Goal: Information Seeking & Learning: Learn about a topic

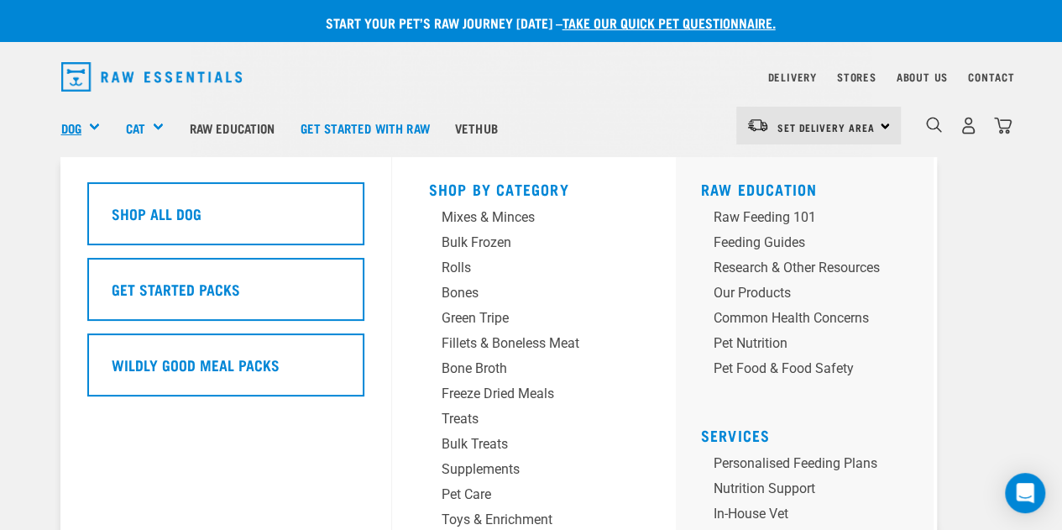
click at [75, 122] on link "Dog" at bounding box center [71, 127] width 20 height 19
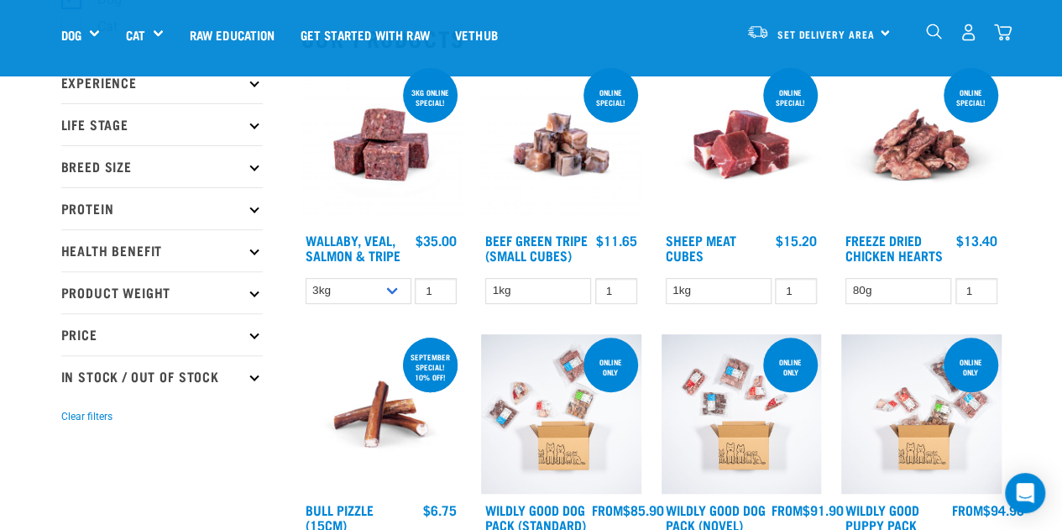
scroll to position [187, 0]
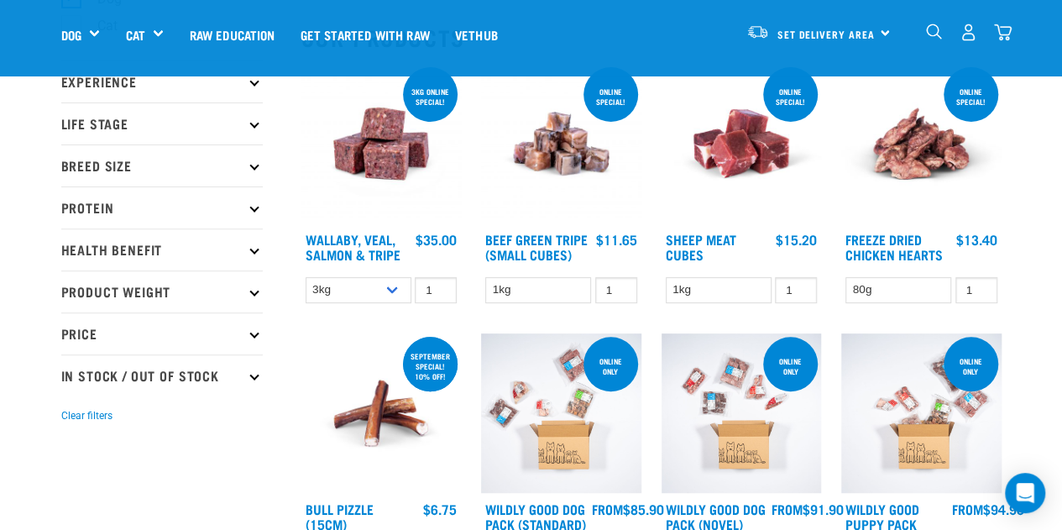
click at [254, 209] on icon at bounding box center [253, 206] width 9 height 9
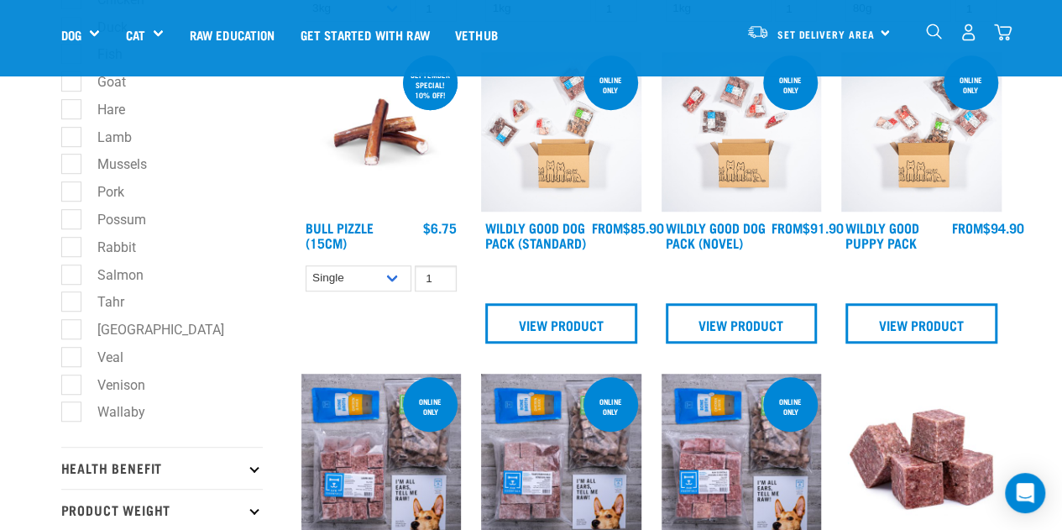
scroll to position [478, 0]
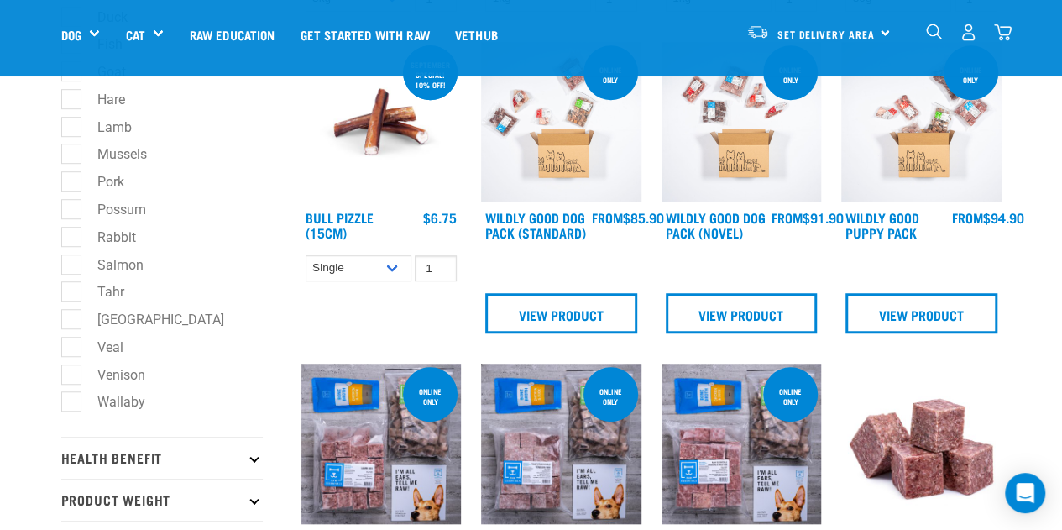
click at [72, 405] on label "Wallaby" at bounding box center [110, 401] width 81 height 21
click at [72, 404] on input "Wallaby" at bounding box center [66, 399] width 11 height 11
checkbox input "true"
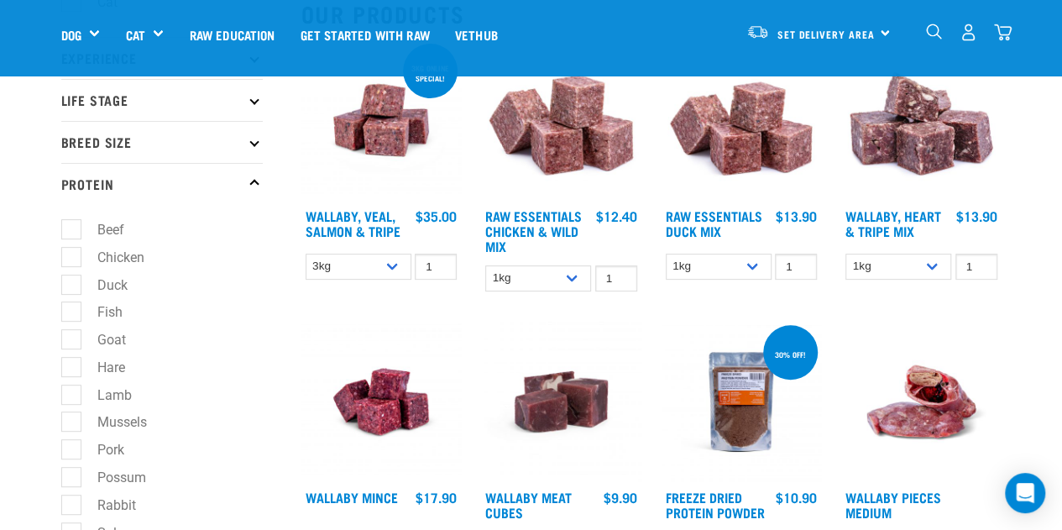
scroll to position [196, 0]
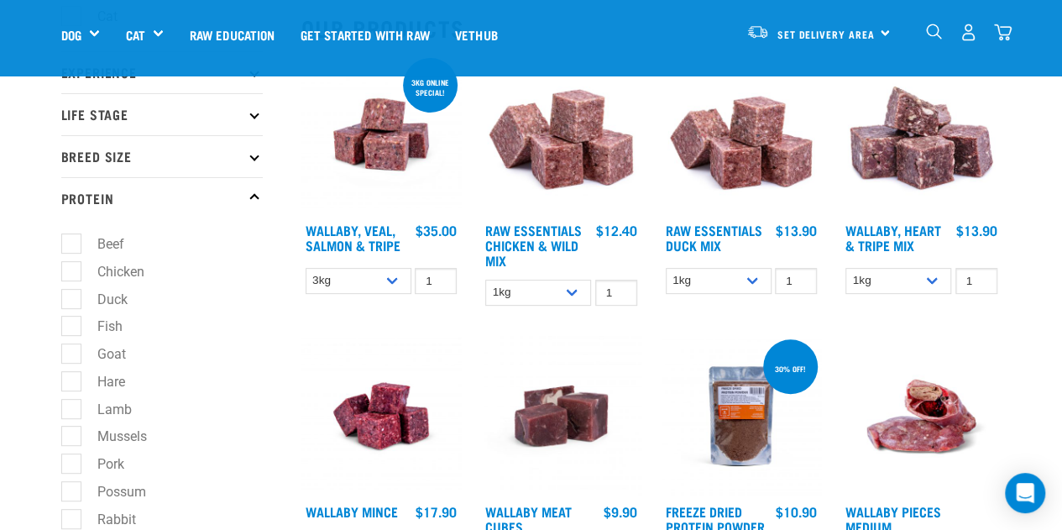
click at [931, 140] on img at bounding box center [921, 135] width 160 height 160
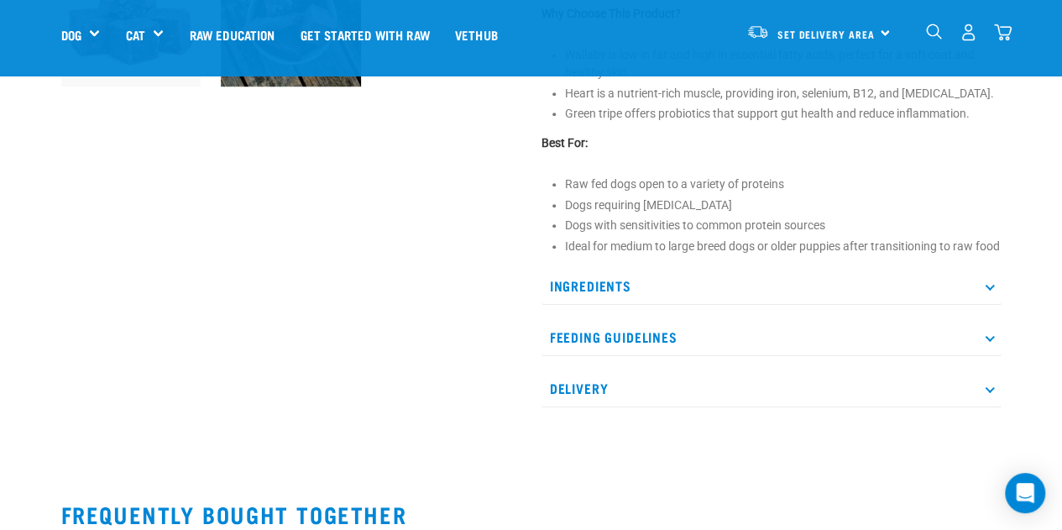
scroll to position [658, 0]
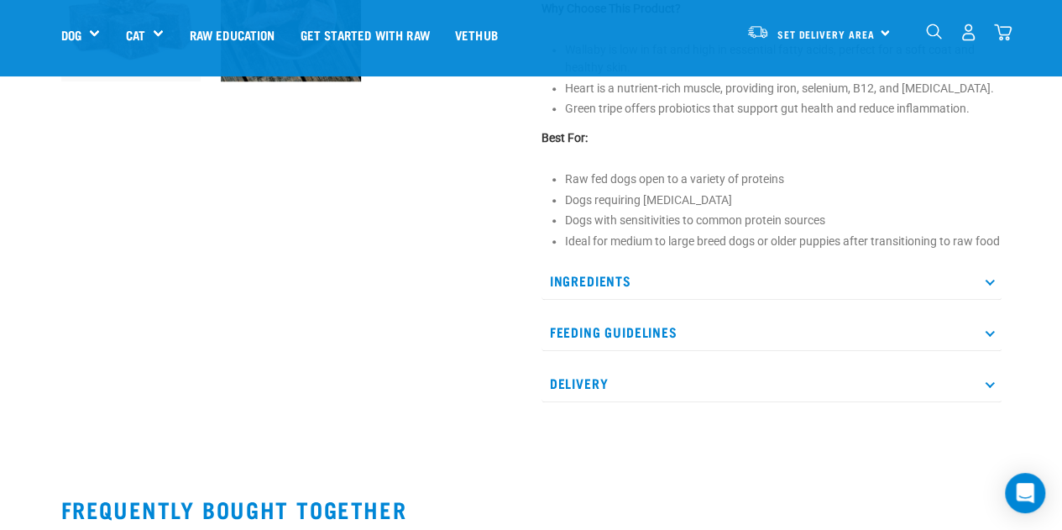
click at [590, 300] on p "Ingredients" at bounding box center [771, 281] width 460 height 38
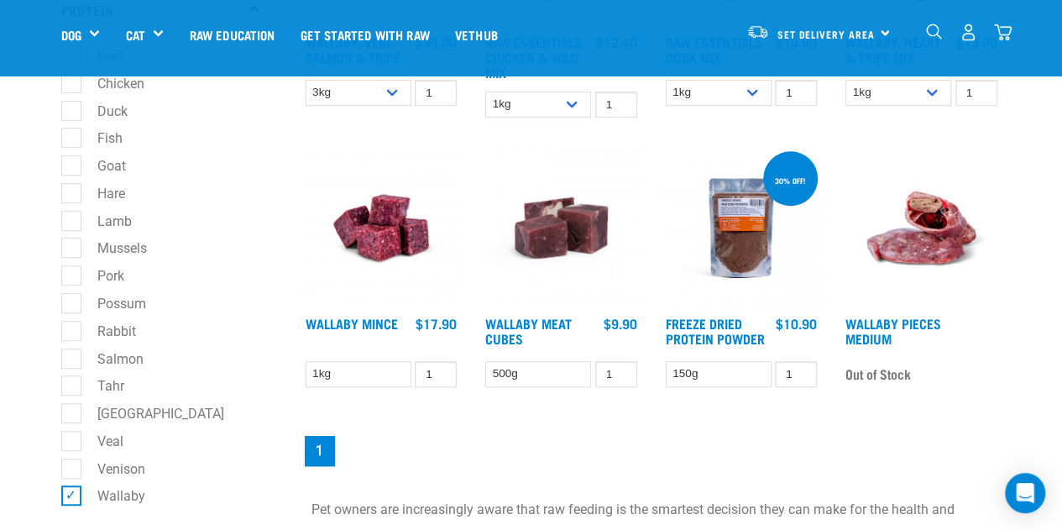
scroll to position [384, 0]
click at [74, 479] on label "Venison" at bounding box center [110, 468] width 81 height 21
click at [72, 471] on input "Venison" at bounding box center [66, 465] width 11 height 11
checkbox input "true"
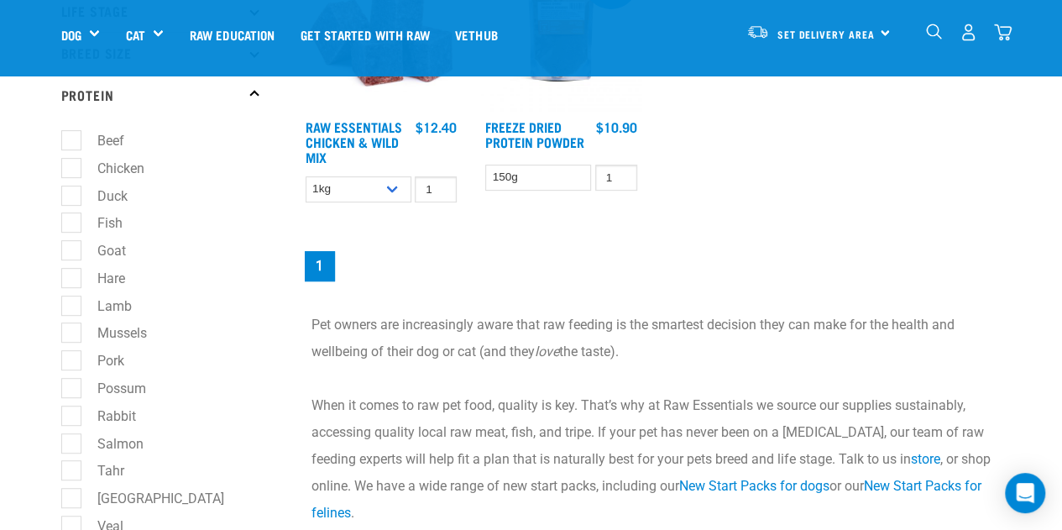
scroll to position [299, 0]
click at [70, 420] on label "Rabbit" at bounding box center [106, 416] width 72 height 21
click at [69, 419] on input "Rabbit" at bounding box center [66, 413] width 11 height 11
checkbox input "true"
click at [70, 388] on label "Possum" at bounding box center [111, 388] width 82 height 21
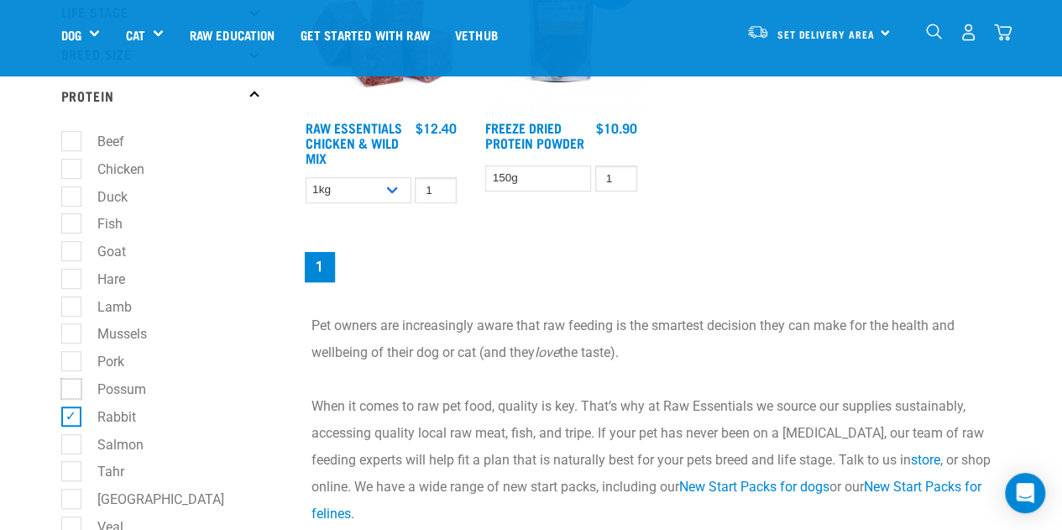
click at [65, 388] on input "Possum" at bounding box center [66, 385] width 11 height 11
checkbox input "true"
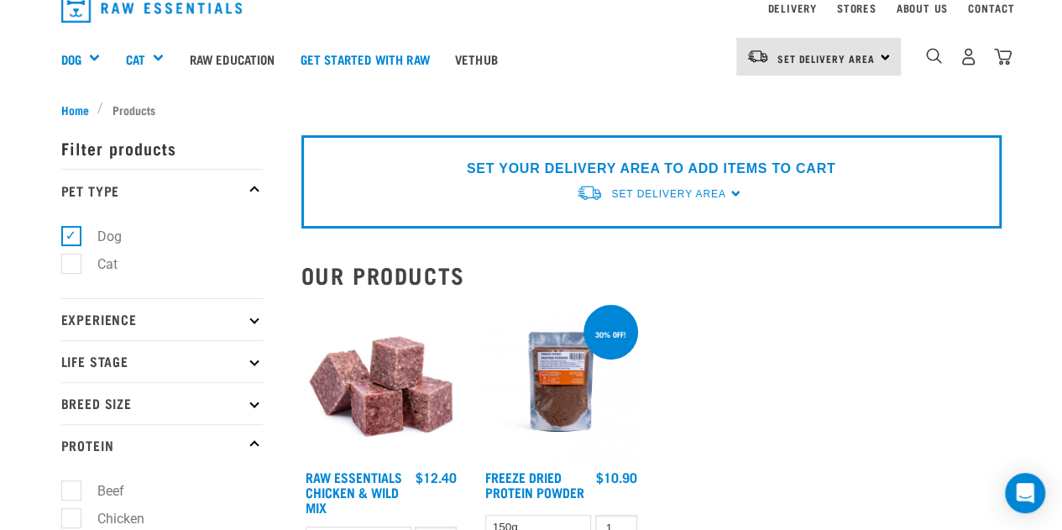
scroll to position [0, 0]
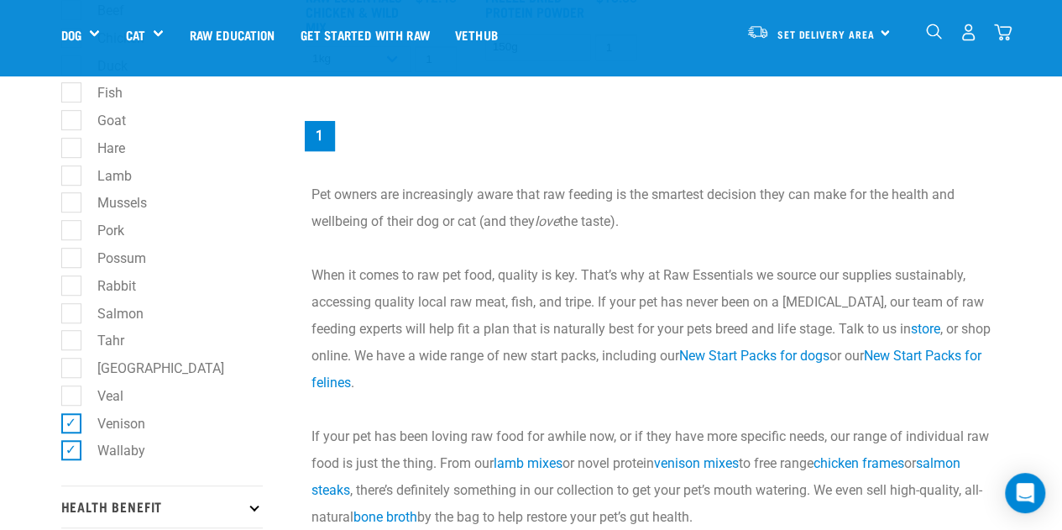
scroll to position [430, 0]
click at [70, 290] on label "Rabbit" at bounding box center [106, 285] width 72 height 21
click at [70, 288] on input "Rabbit" at bounding box center [66, 282] width 11 height 11
checkbox input "true"
click at [70, 257] on label "Possum" at bounding box center [111, 258] width 82 height 21
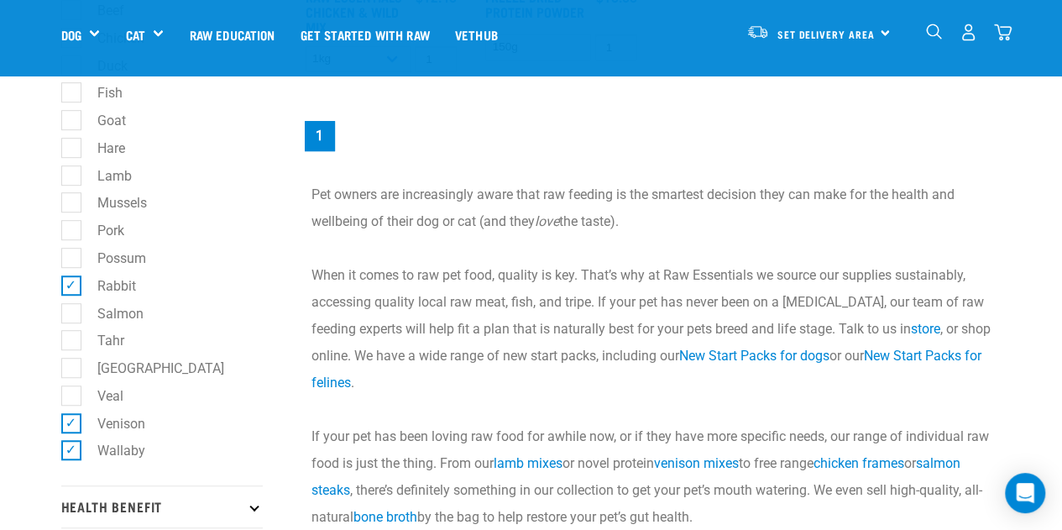
click at [65, 257] on input "Possum" at bounding box center [66, 254] width 11 height 11
checkbox input "true"
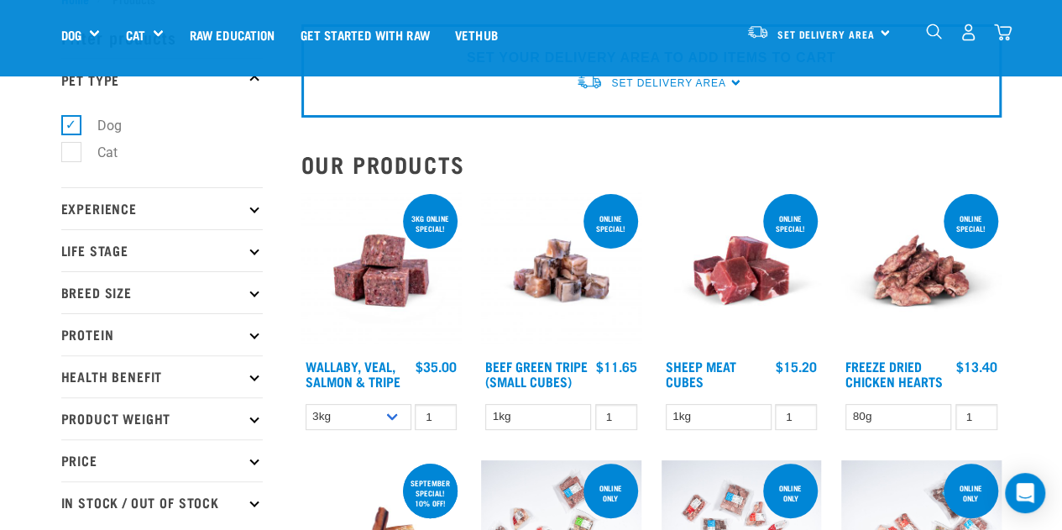
scroll to position [108, 0]
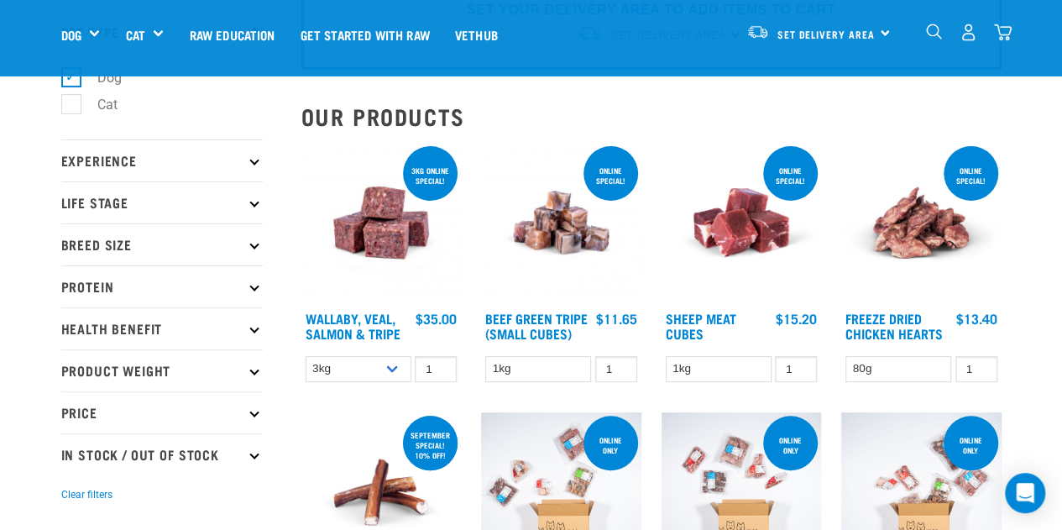
click at [257, 290] on p "Protein" at bounding box center [161, 286] width 201 height 42
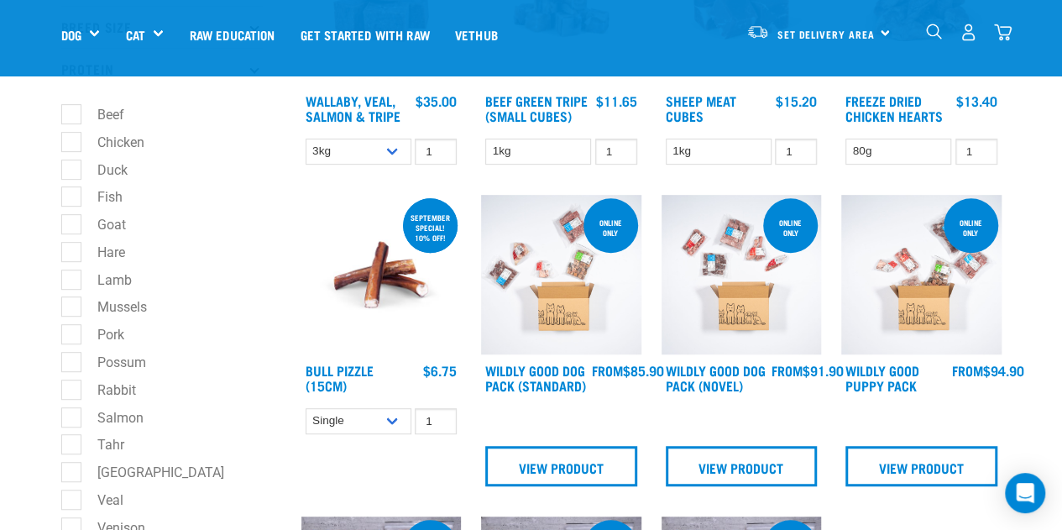
scroll to position [326, 0]
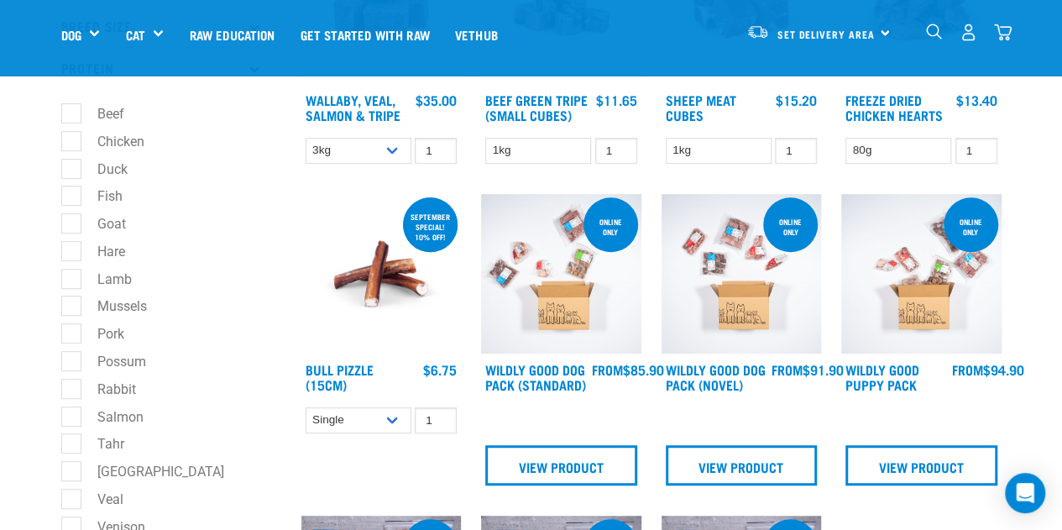
click at [71, 419] on label "Salmon" at bounding box center [110, 416] width 80 height 21
click at [71, 419] on input "Salmon" at bounding box center [66, 413] width 11 height 11
checkbox input "true"
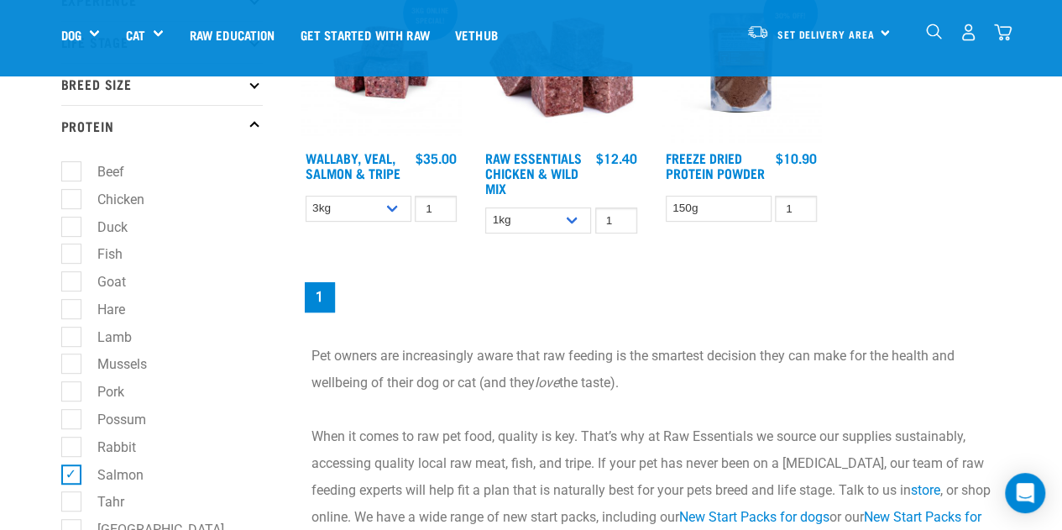
scroll to position [272, 0]
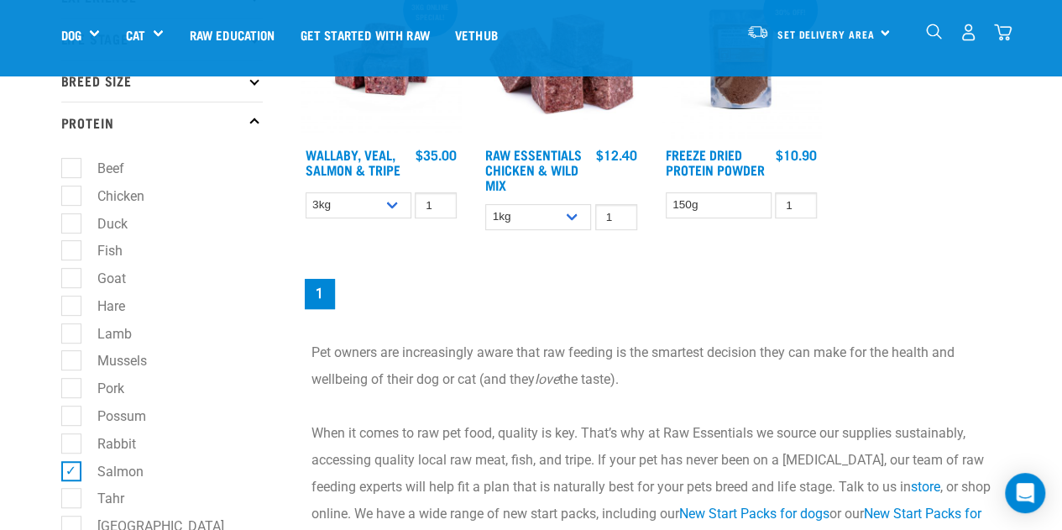
click at [74, 467] on label "Salmon" at bounding box center [110, 471] width 80 height 21
click at [72, 467] on input "Salmon" at bounding box center [66, 467] width 11 height 11
checkbox input "false"
click at [71, 416] on label "Possum" at bounding box center [111, 415] width 82 height 21
click at [71, 416] on input "Possum" at bounding box center [66, 412] width 11 height 11
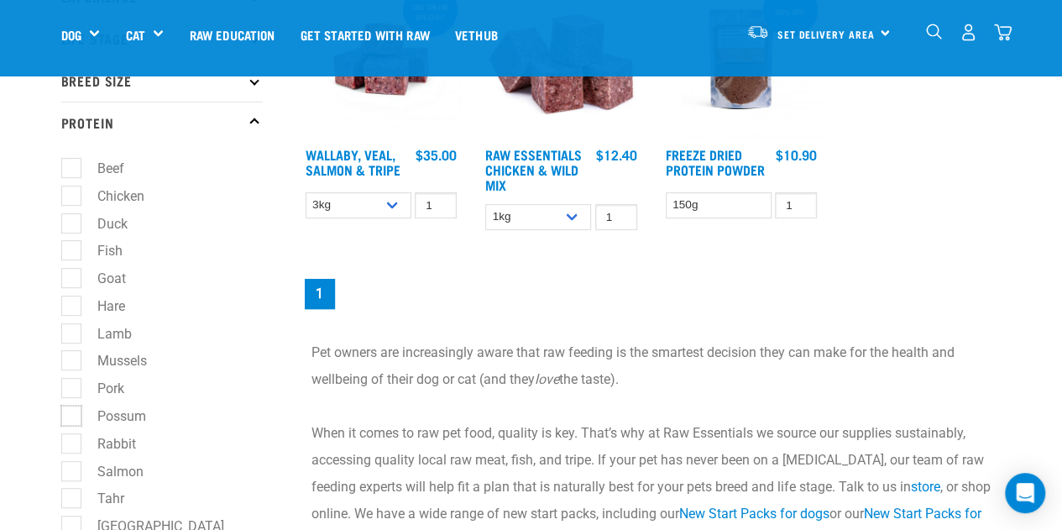
checkbox input "true"
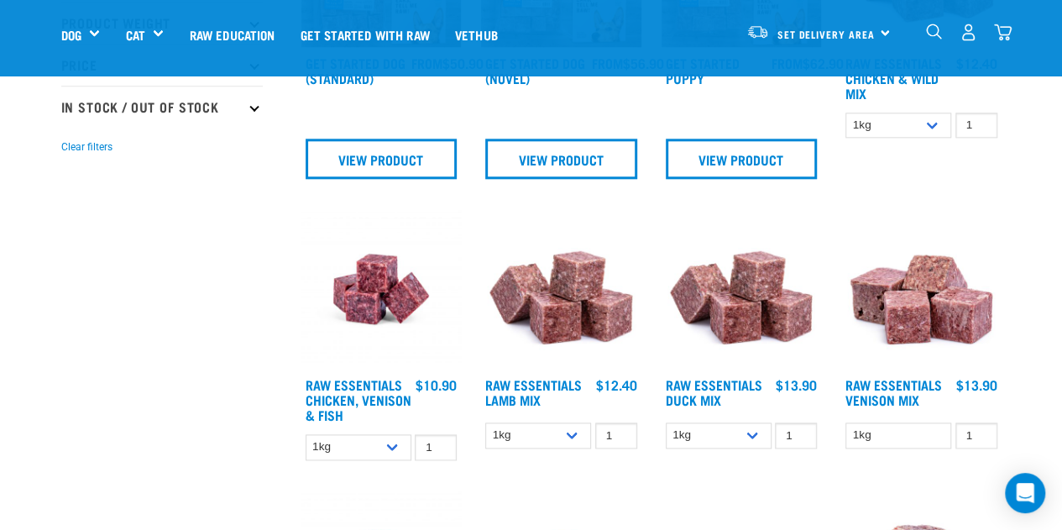
scroll to position [957, 0]
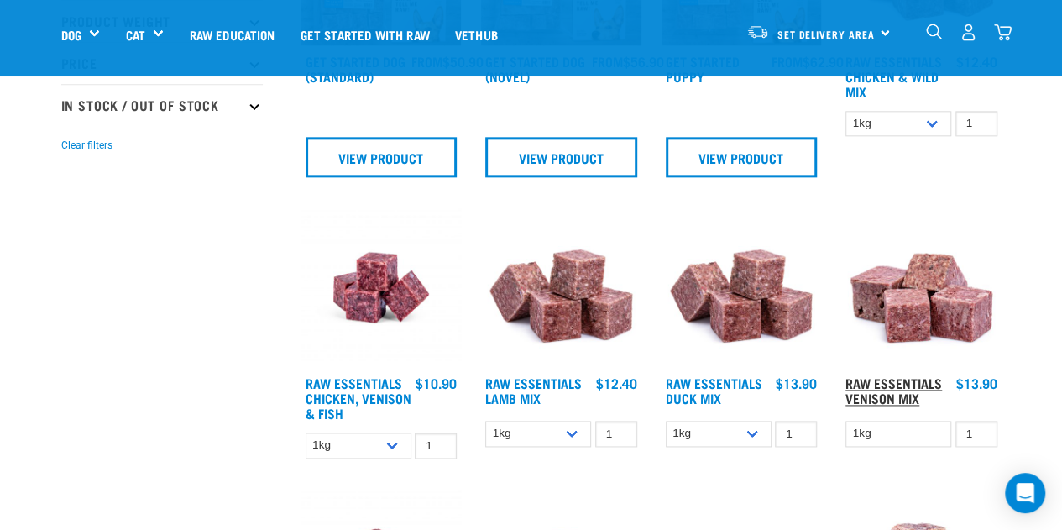
click at [925, 378] on link "Raw Essentials Venison Mix" at bounding box center [893, 389] width 97 height 23
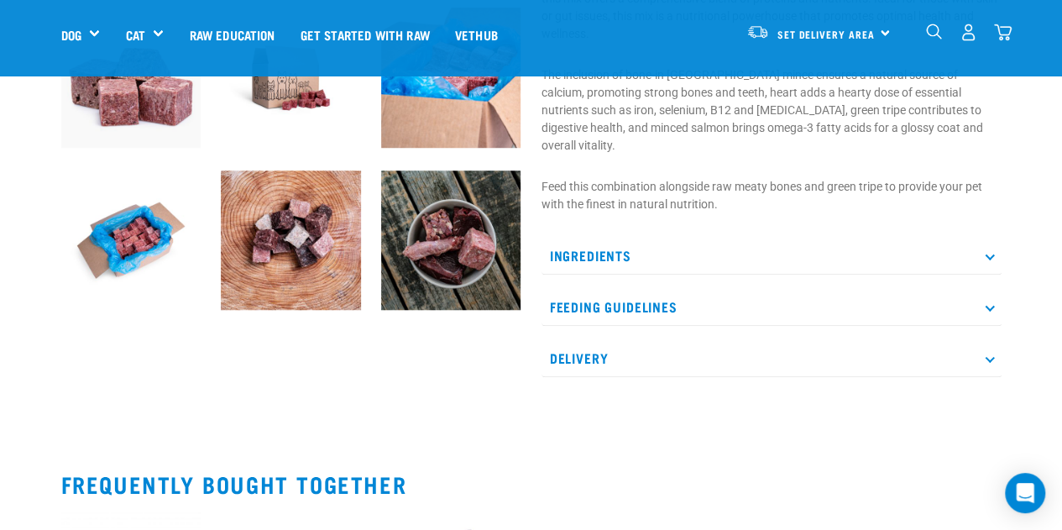
scroll to position [592, 0]
click at [989, 250] on icon at bounding box center [988, 254] width 9 height 9
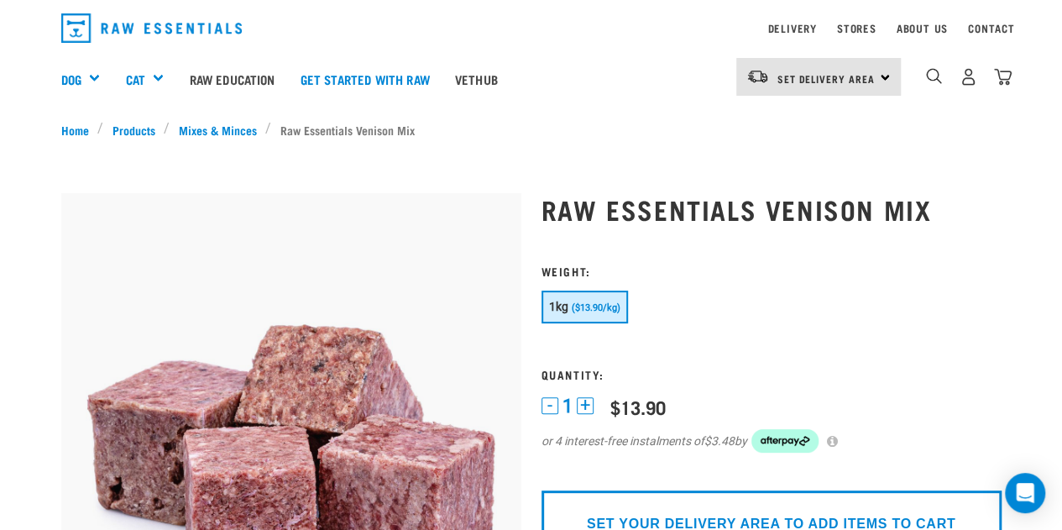
scroll to position [32, 0]
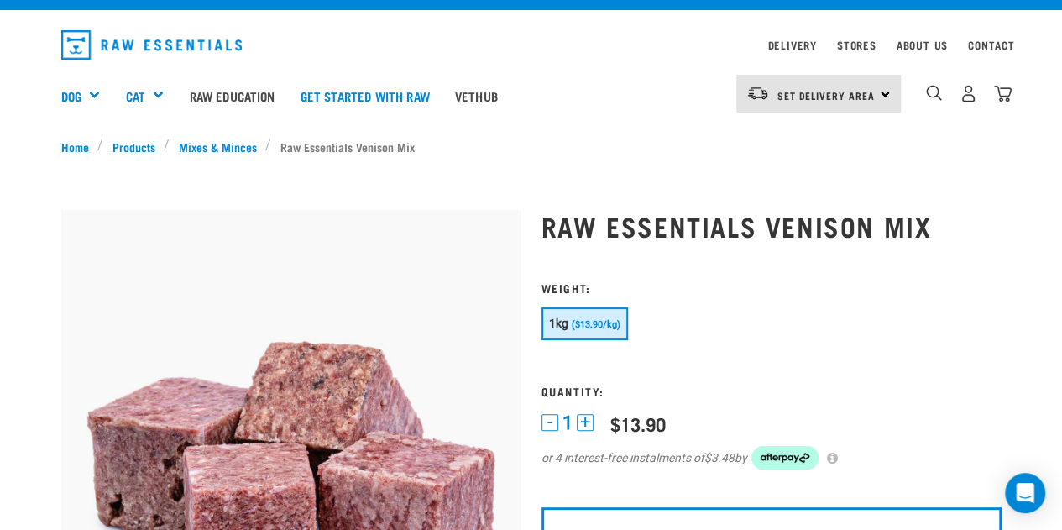
click at [930, 93] on img "dropdown navigation" at bounding box center [934, 93] width 16 height 16
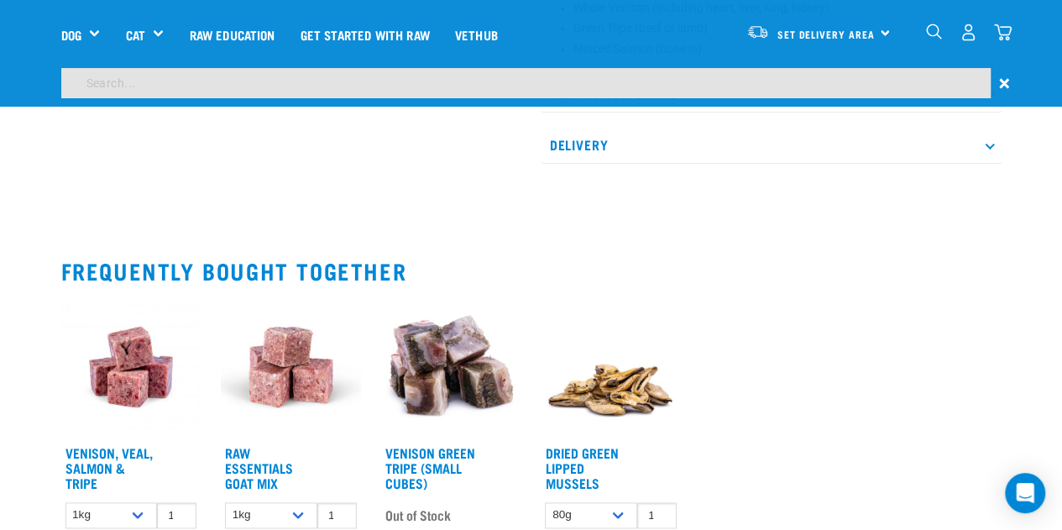
scroll to position [958, 0]
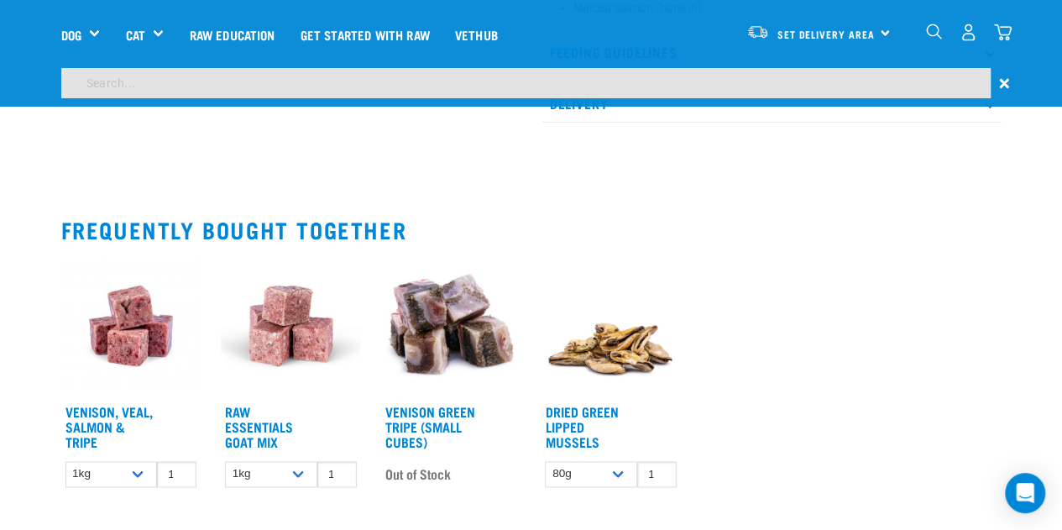
click at [105, 88] on input "search" at bounding box center [525, 83] width 929 height 30
type input "venison and broth"
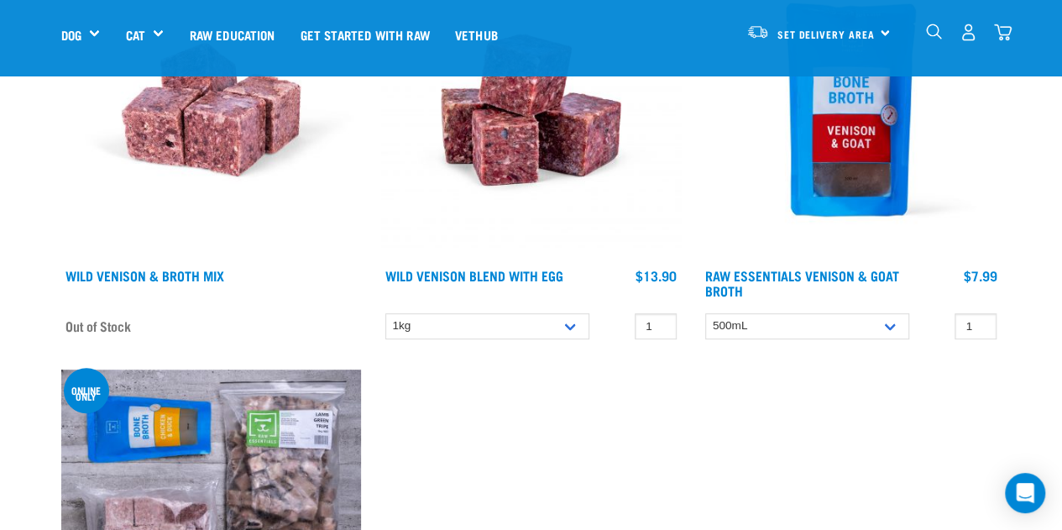
scroll to position [292, 0]
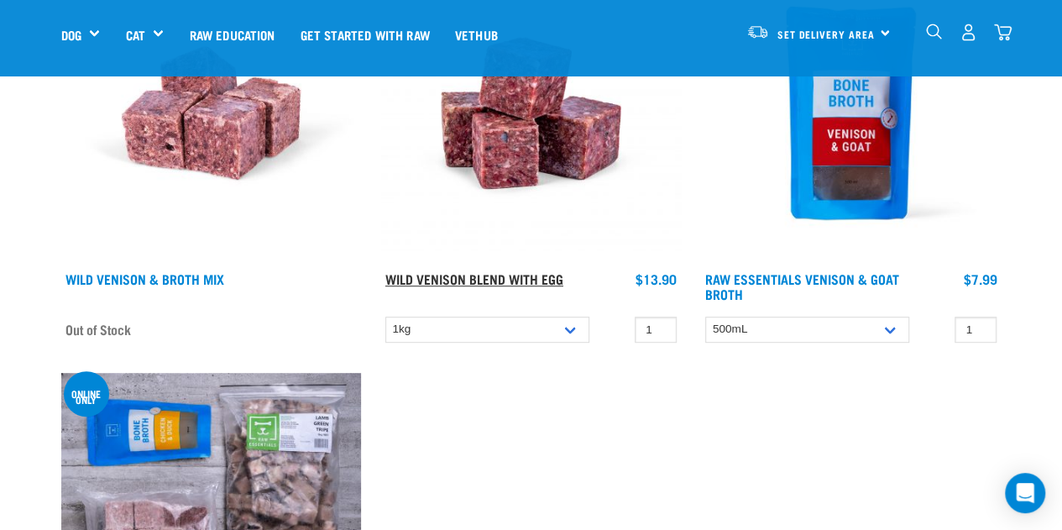
click at [478, 280] on link "Wild Venison Blend with Egg" at bounding box center [474, 278] width 178 height 8
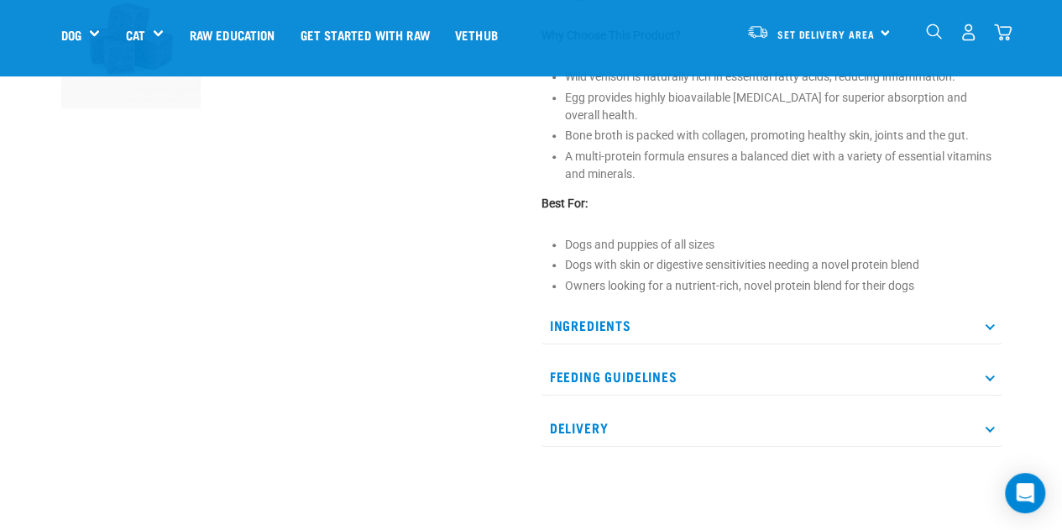
scroll to position [632, 0]
click at [594, 326] on p "Ingredients" at bounding box center [771, 324] width 460 height 38
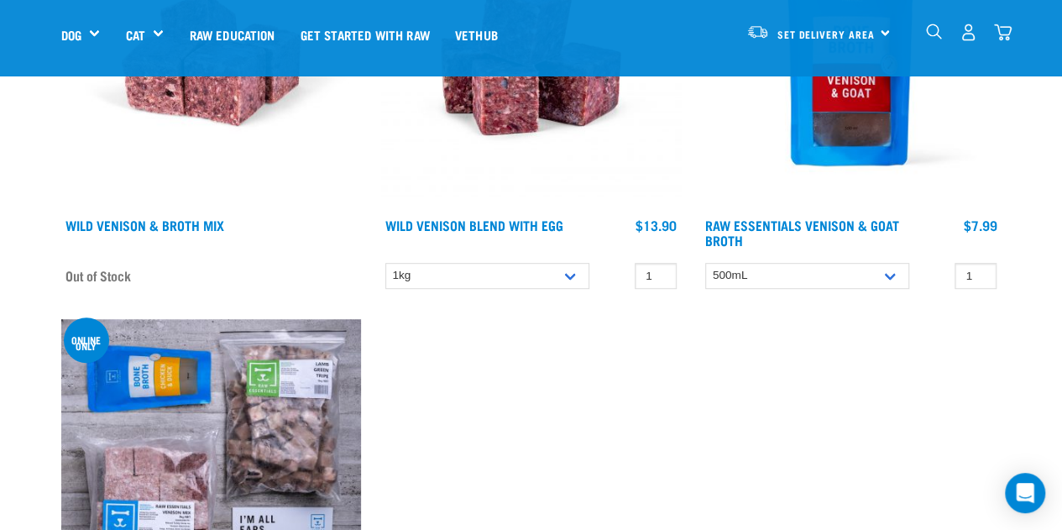
scroll to position [345, 0]
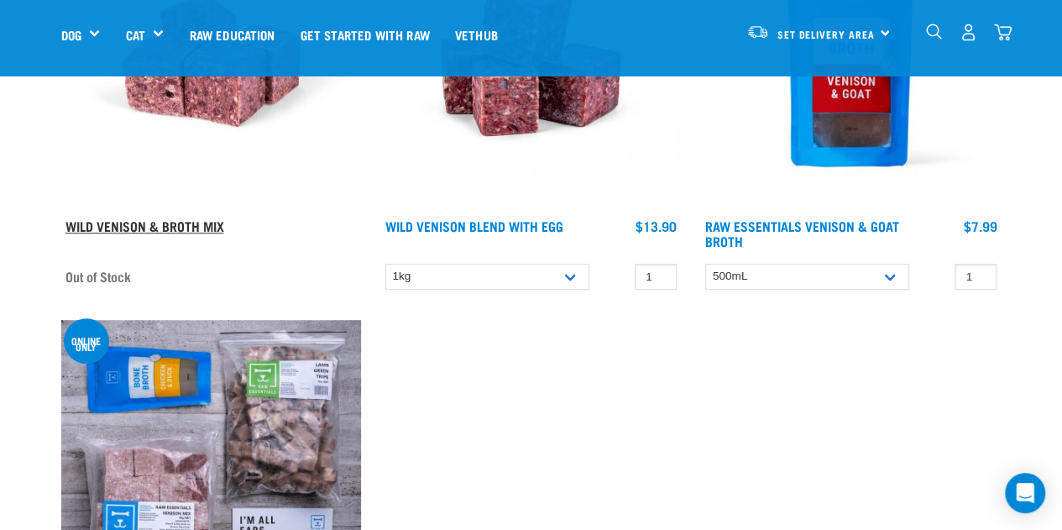
click at [116, 226] on link "Wild Venison & Broth Mix" at bounding box center [144, 226] width 159 height 8
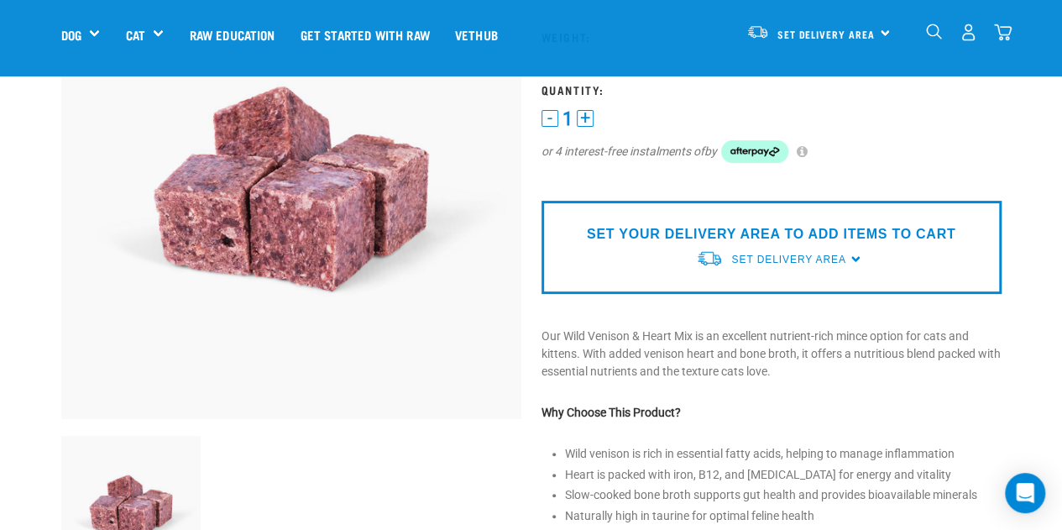
click at [70, 199] on img at bounding box center [291, 189] width 460 height 460
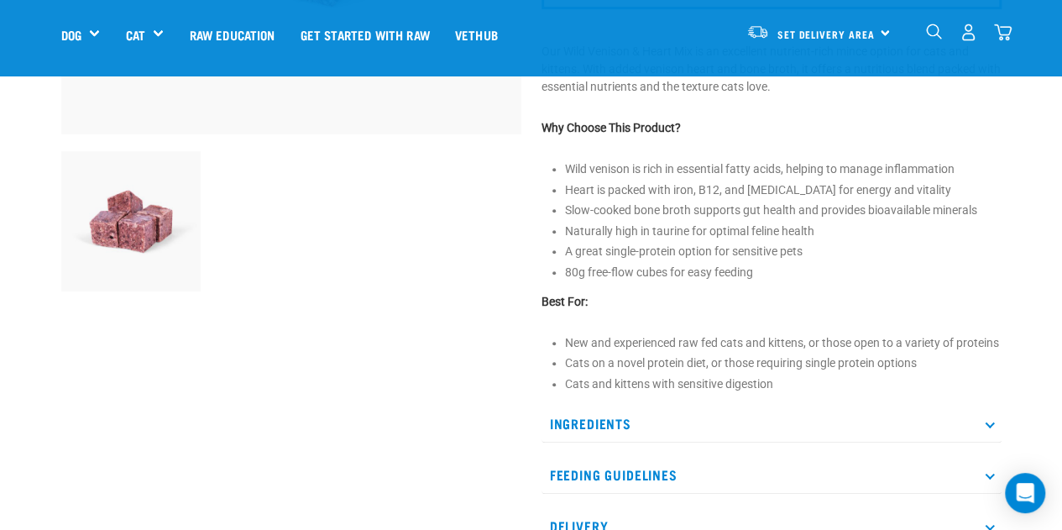
scroll to position [465, 0]
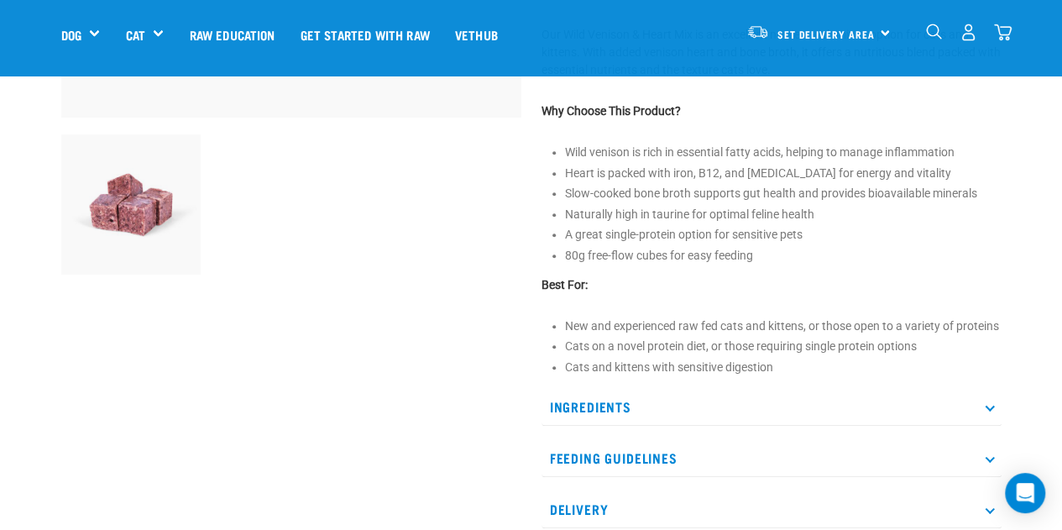
click at [570, 411] on p "Ingredients" at bounding box center [771, 407] width 460 height 38
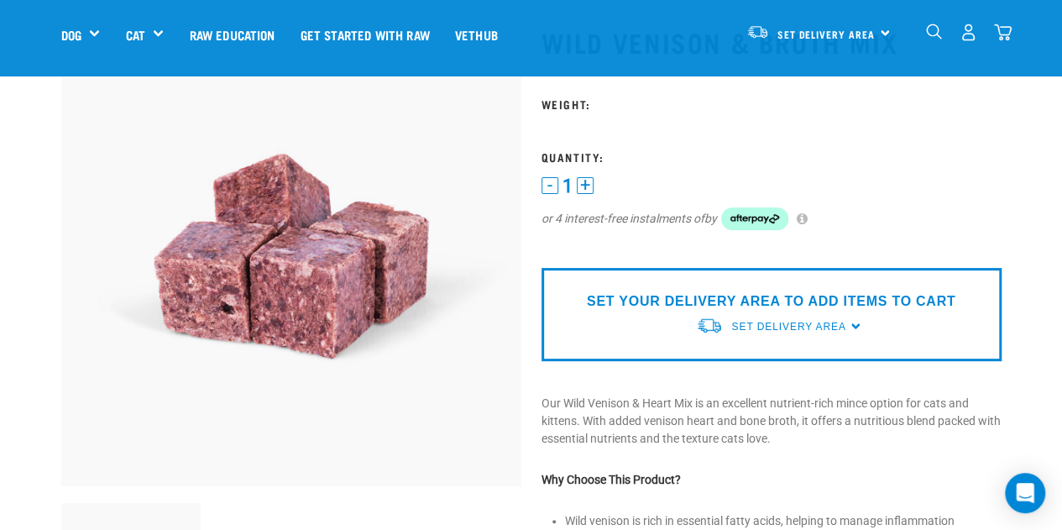
scroll to position [0, 0]
